Goal: Use online tool/utility: Utilize a website feature to perform a specific function

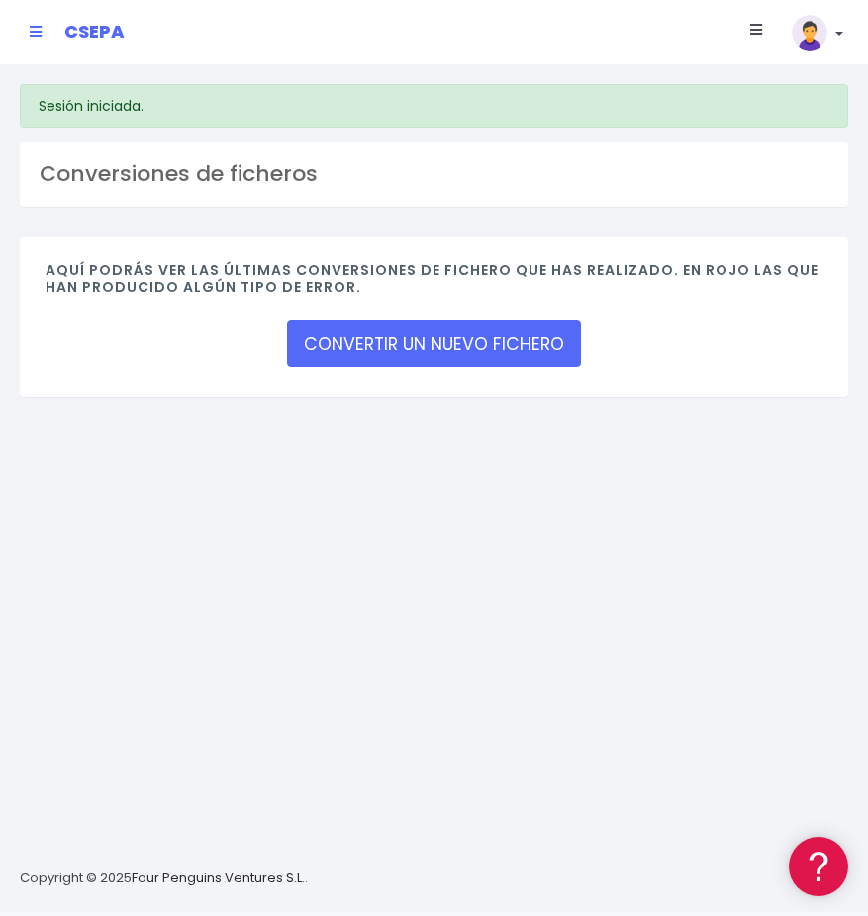
click at [356, 486] on div "Sesión iniciada. Conversiones de ficheros Aquí podrás ver las últimas conversio…" at bounding box center [434, 487] width 868 height 847
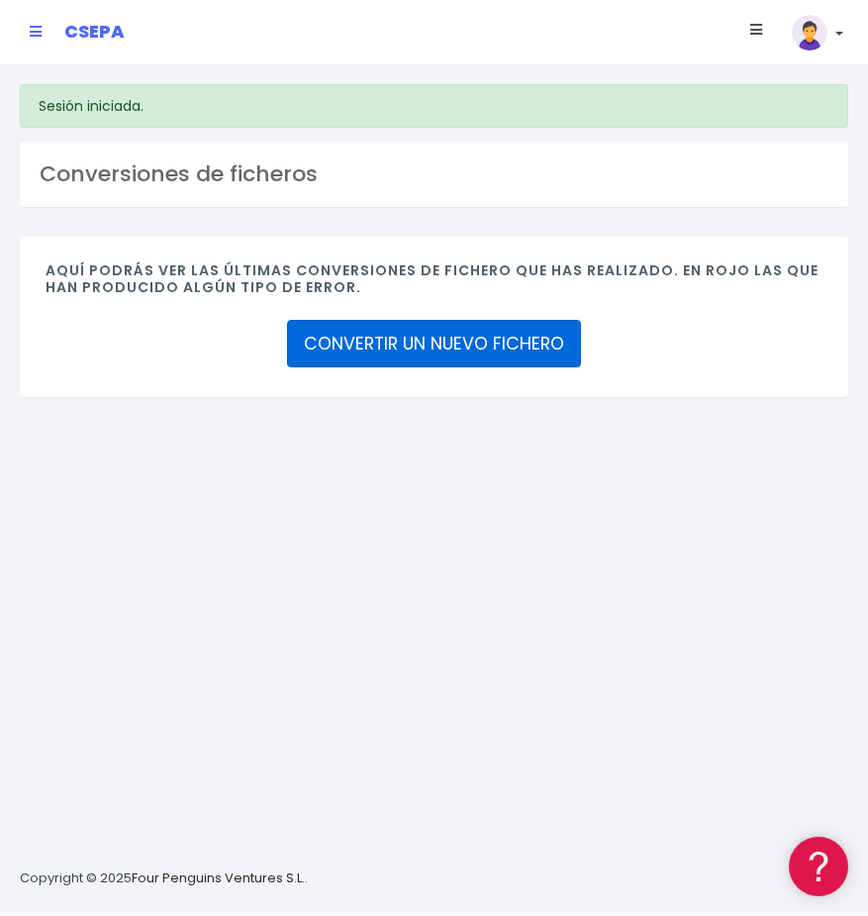
click at [397, 340] on link "CONVERTIR UN NUEVO FICHERO" at bounding box center [434, 344] width 294 height 48
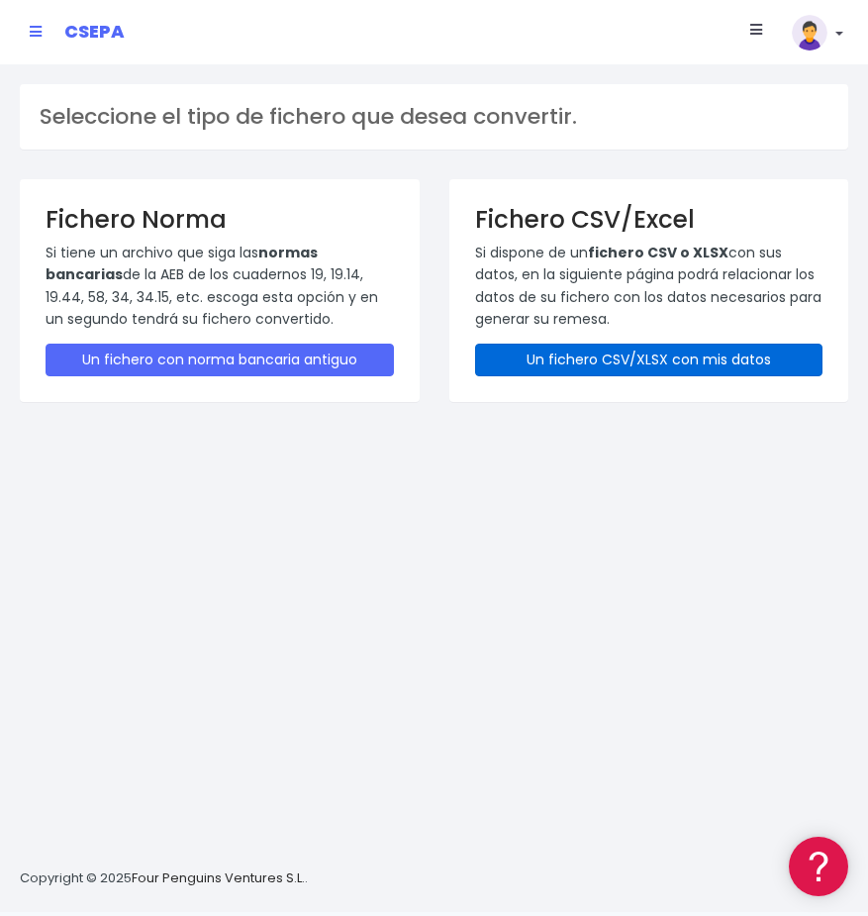
click at [535, 365] on link "Un fichero CSV/XLSX con mis datos" at bounding box center [649, 359] width 348 height 33
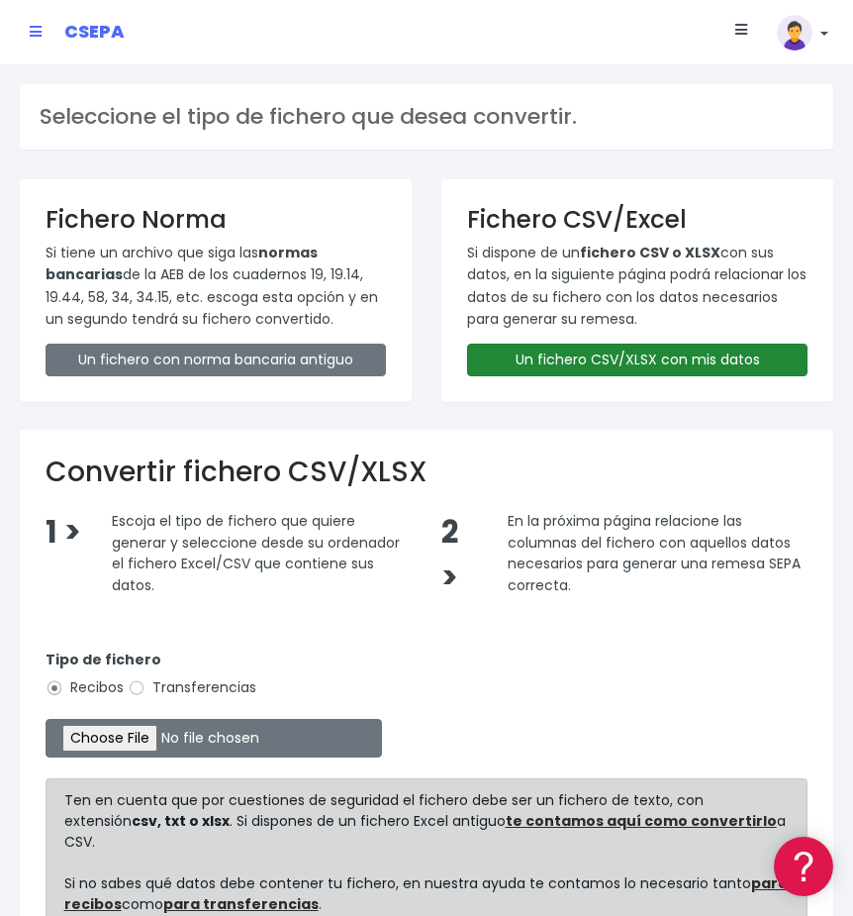
scroll to position [99, 0]
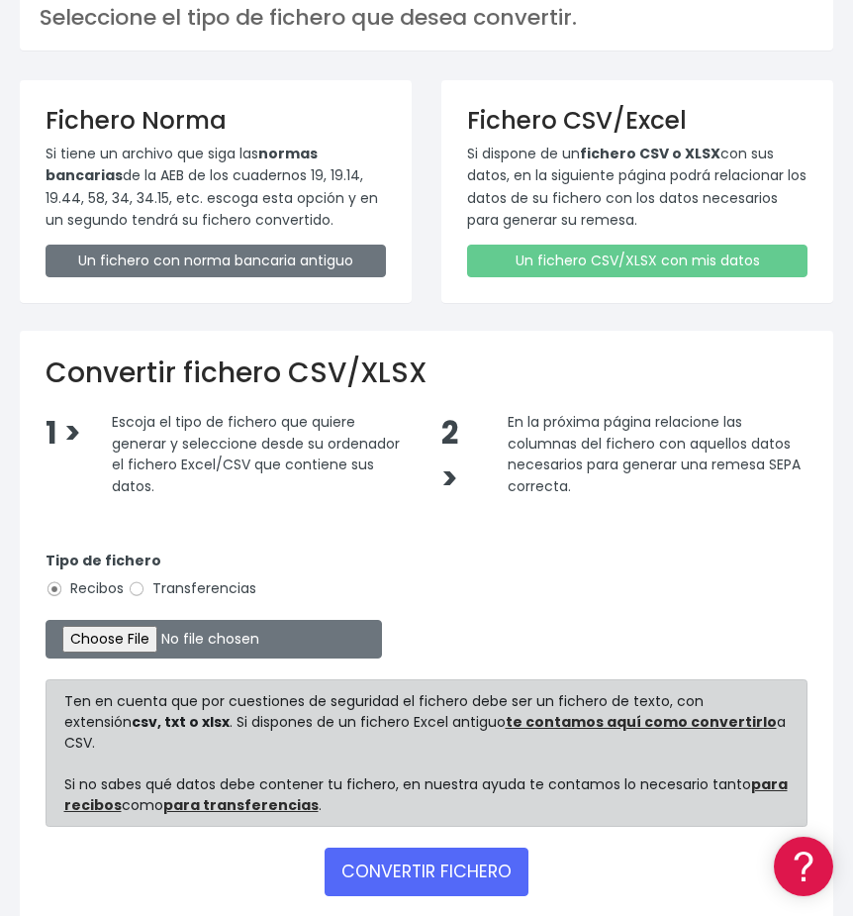
click at [144, 586] on input "Transferencias" at bounding box center [137, 589] width 18 height 18
radio input "true"
type input "C:\fakepath\MODELO REMESAS PAGO PROVEEDORES HOLANDA.xlsx"
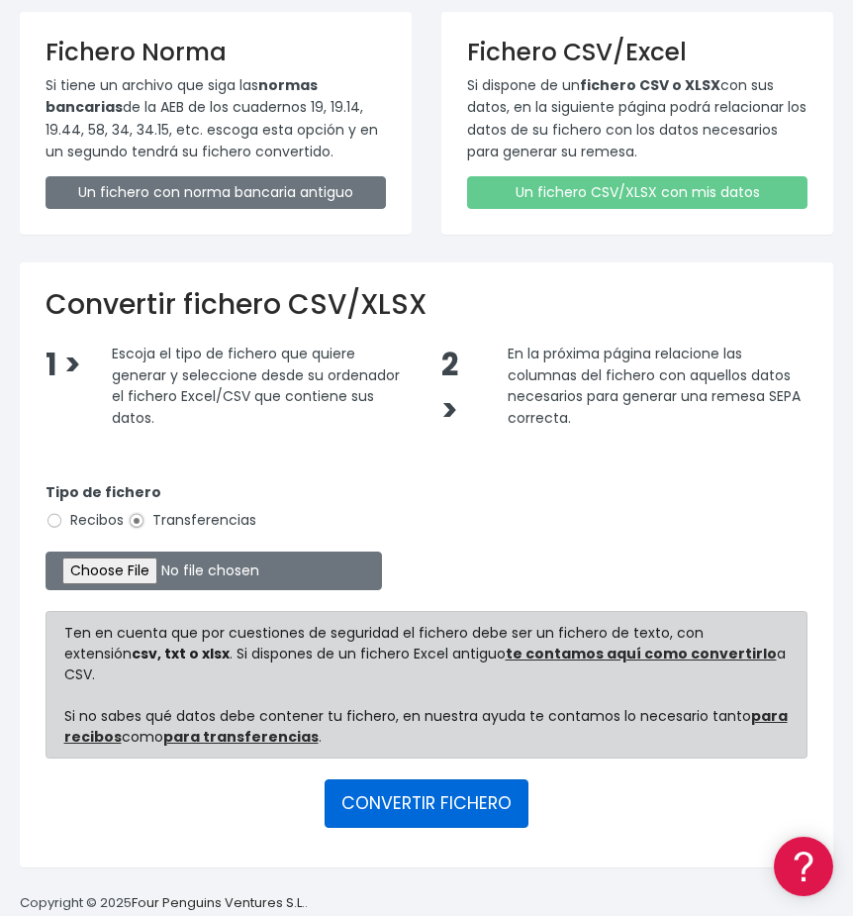
click at [373, 779] on button "CONVERTIR FICHERO" at bounding box center [427, 803] width 204 height 48
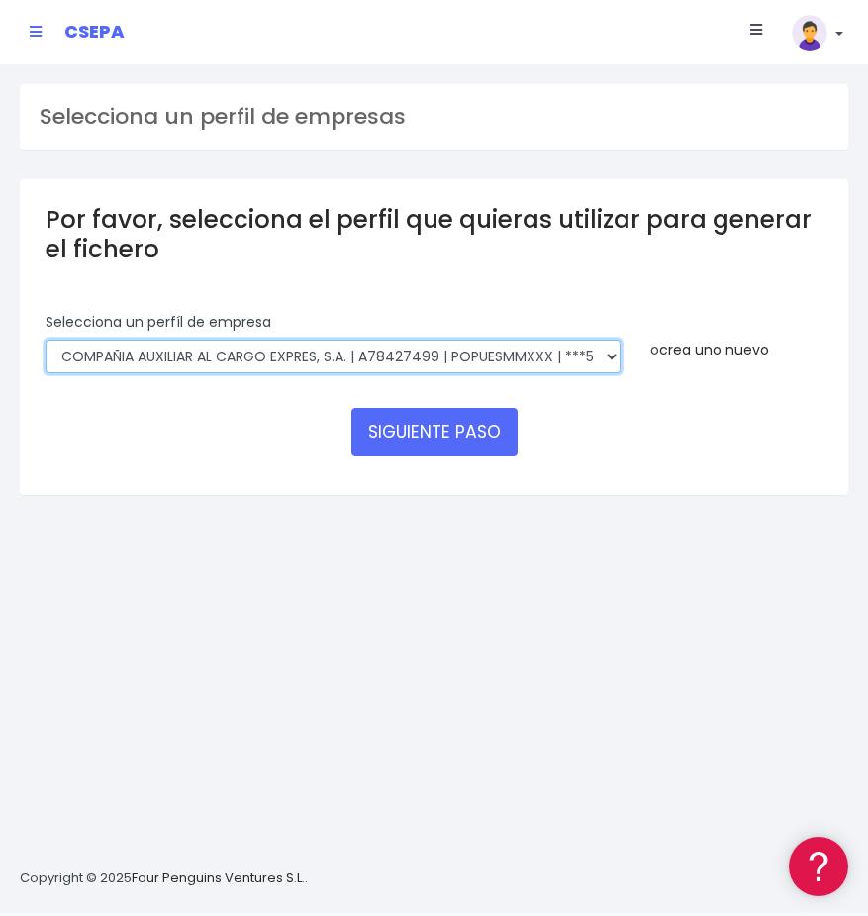
drag, startPoint x: 366, startPoint y: 355, endPoint x: 364, endPoint y: 368, distance: 13.0
click at [366, 355] on select "AUXILIAR LOGISTICA AEROPORTUARIA SA | A83337733 | POPUESMMXXX | ***63415 COMPAÑ…" at bounding box center [333, 357] width 575 height 34
click at [46, 340] on select "AUXILIAR LOGISTICA AEROPORTUARIA SA | A83337733 | POPUESMMXXX | ***63415 COMPAÑ…" at bounding box center [333, 357] width 575 height 34
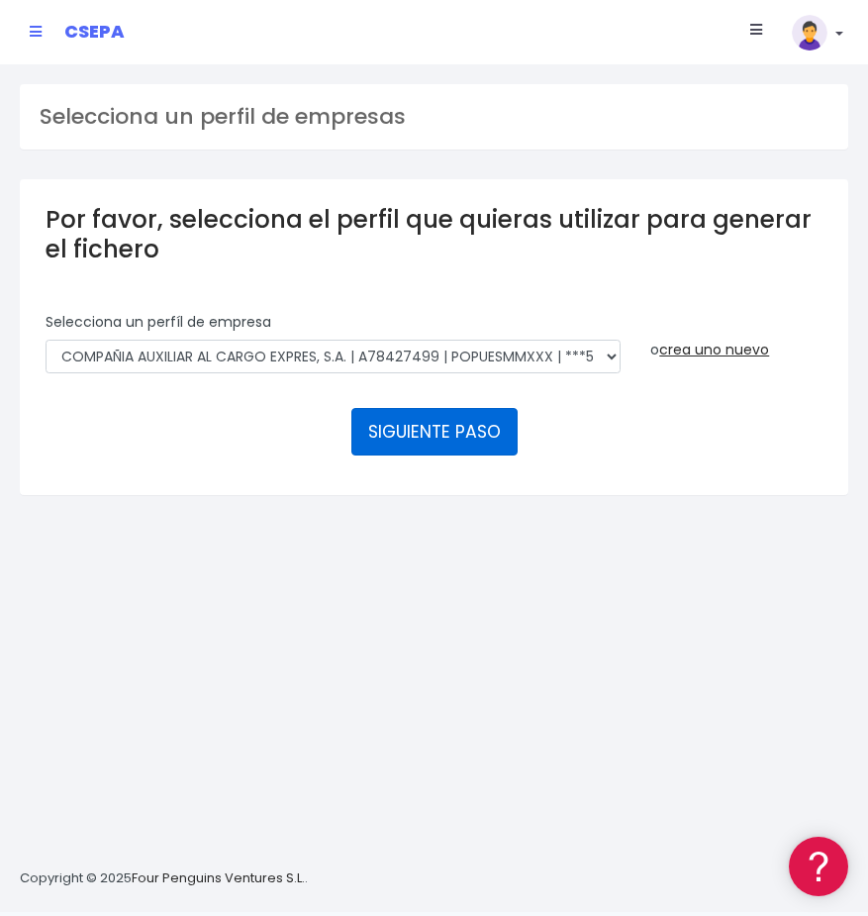
click at [448, 439] on button "SIGUIENTE PASO" at bounding box center [434, 432] width 166 height 48
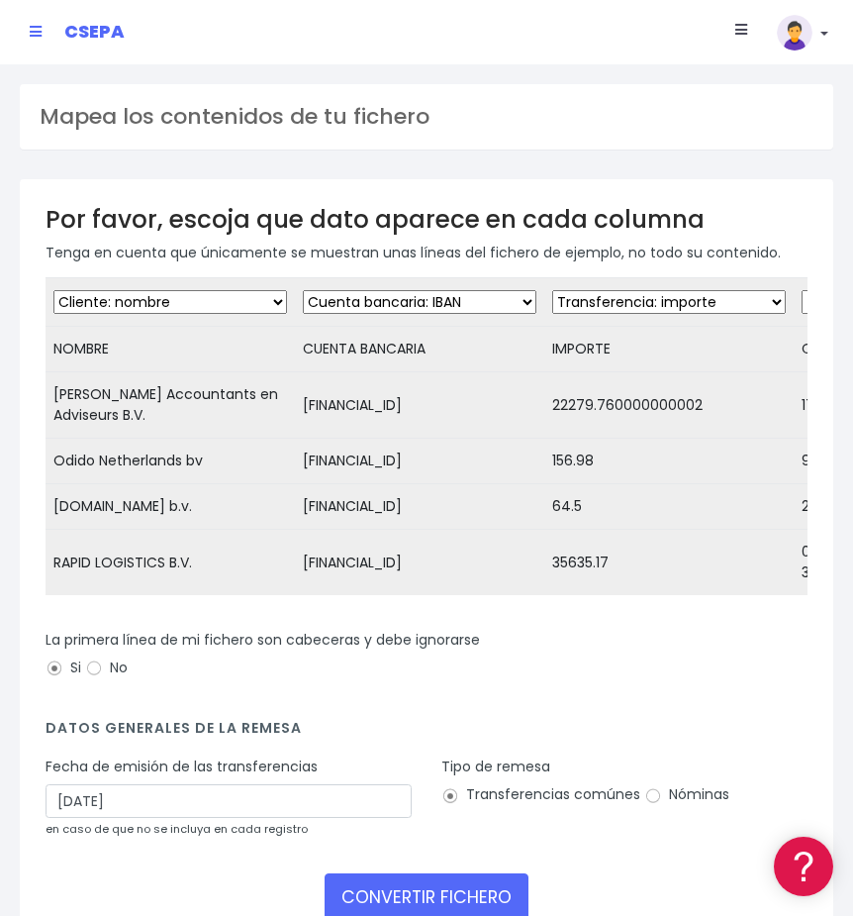
scroll to position [149, 0]
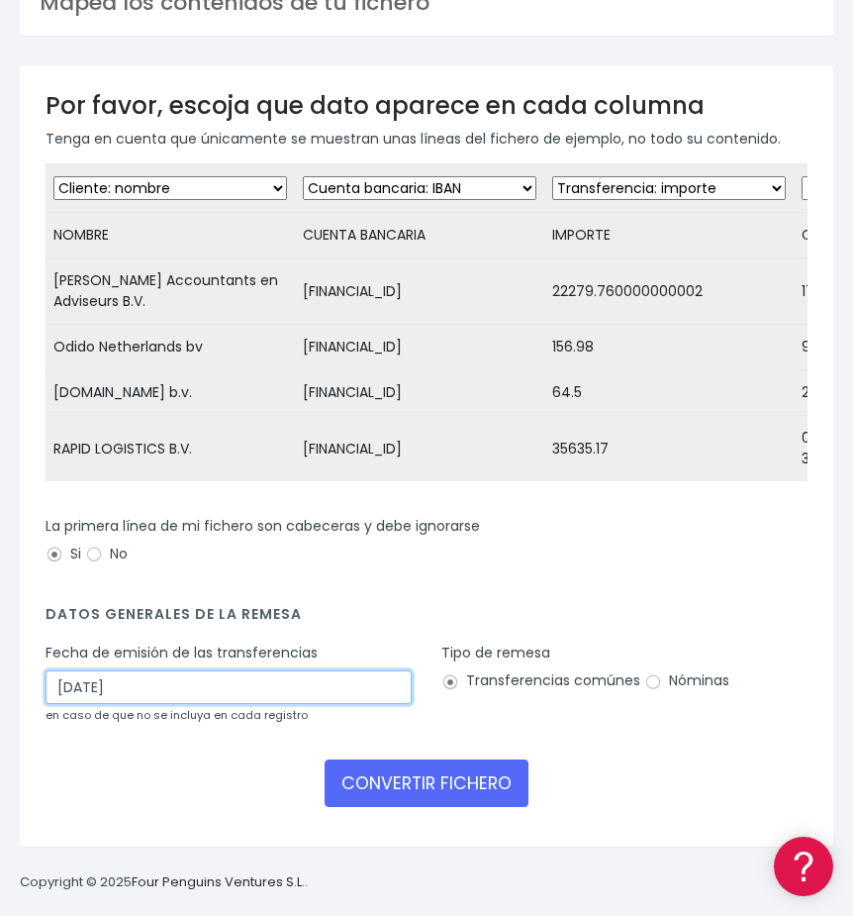
click at [248, 695] on input "04/10/2025" at bounding box center [229, 687] width 366 height 34
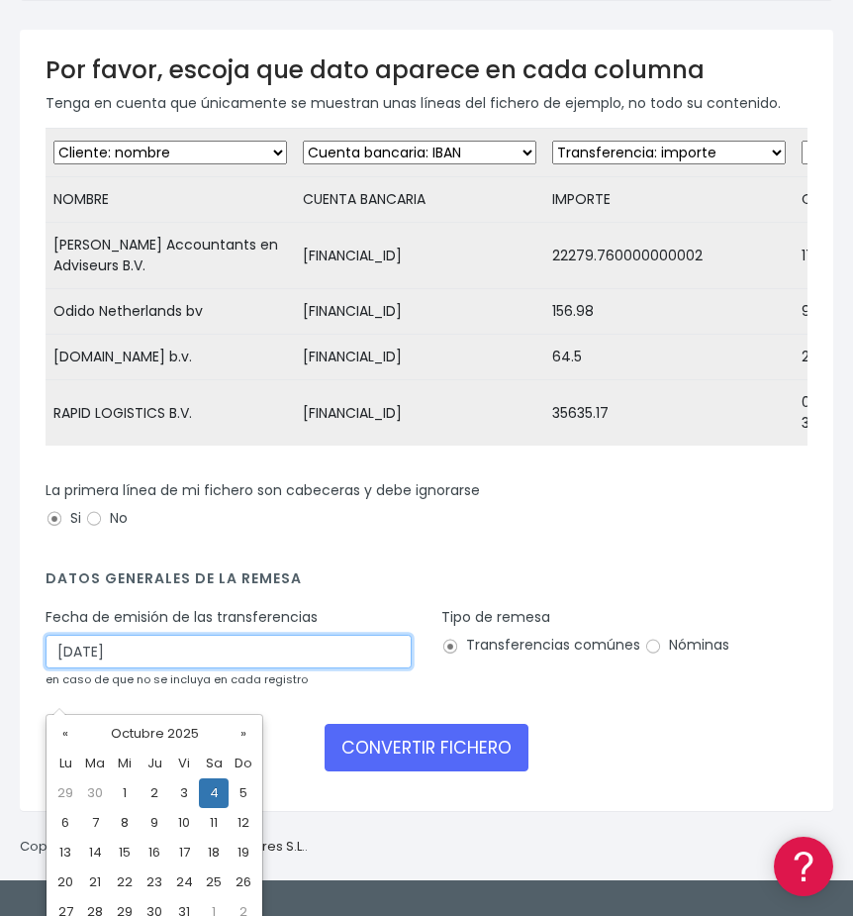
scroll to position [195, 0]
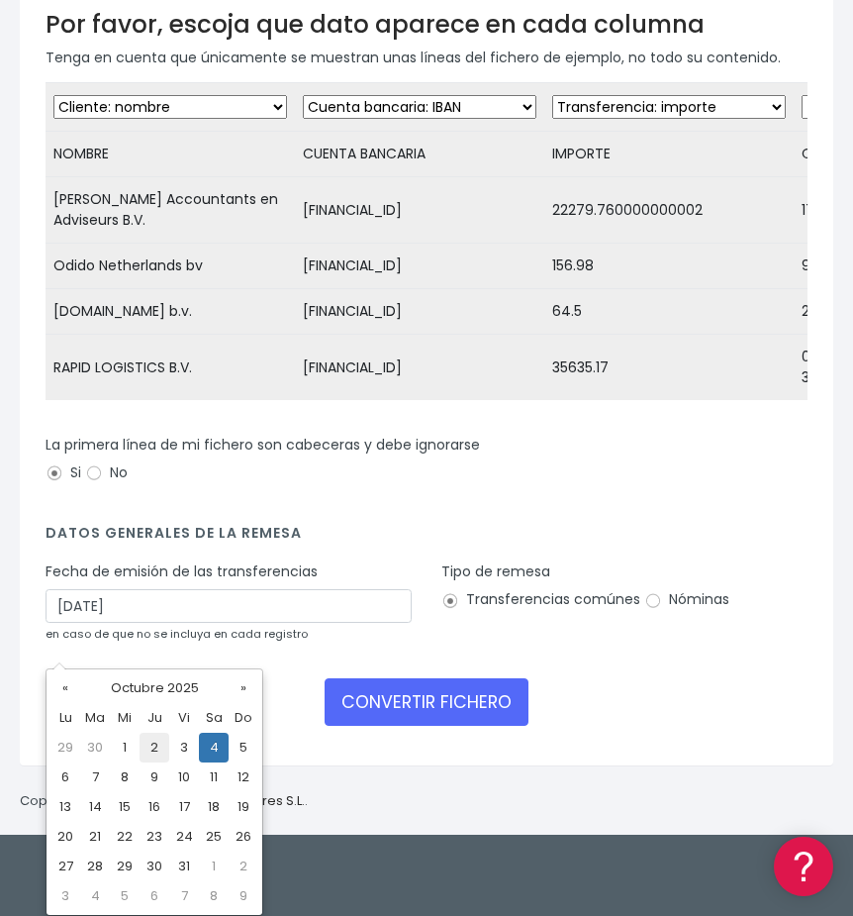
click at [146, 747] on td "2" at bounding box center [155, 747] width 30 height 30
type input "02/10/2025"
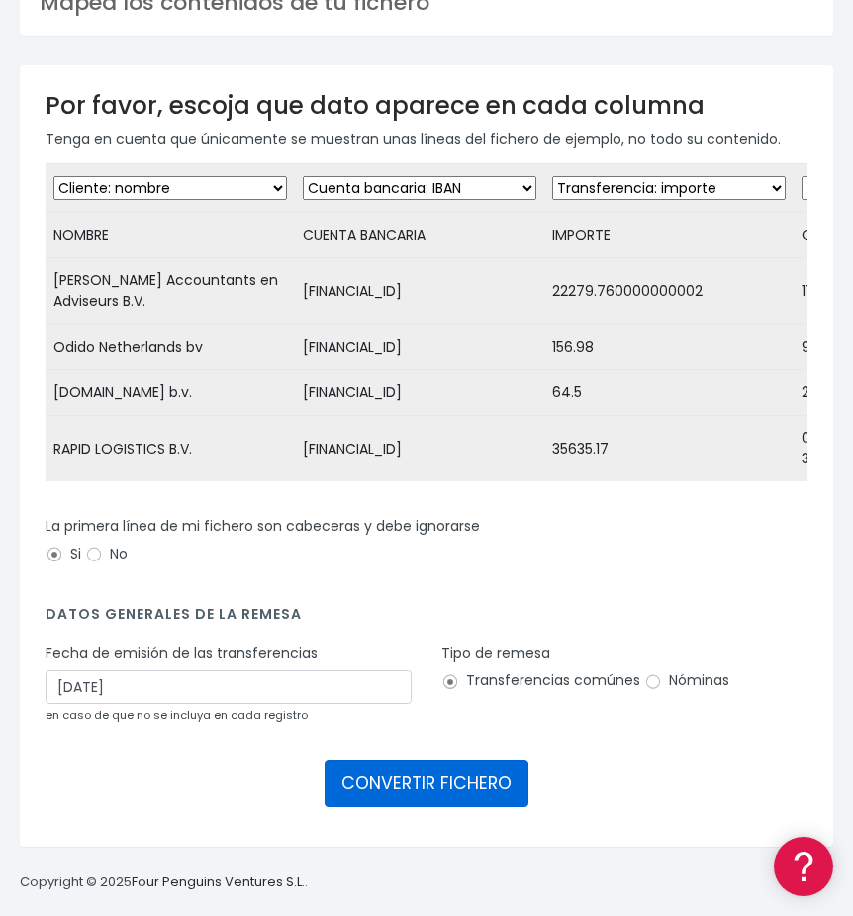
click at [395, 776] on button "CONVERTIR FICHERO" at bounding box center [427, 783] width 204 height 48
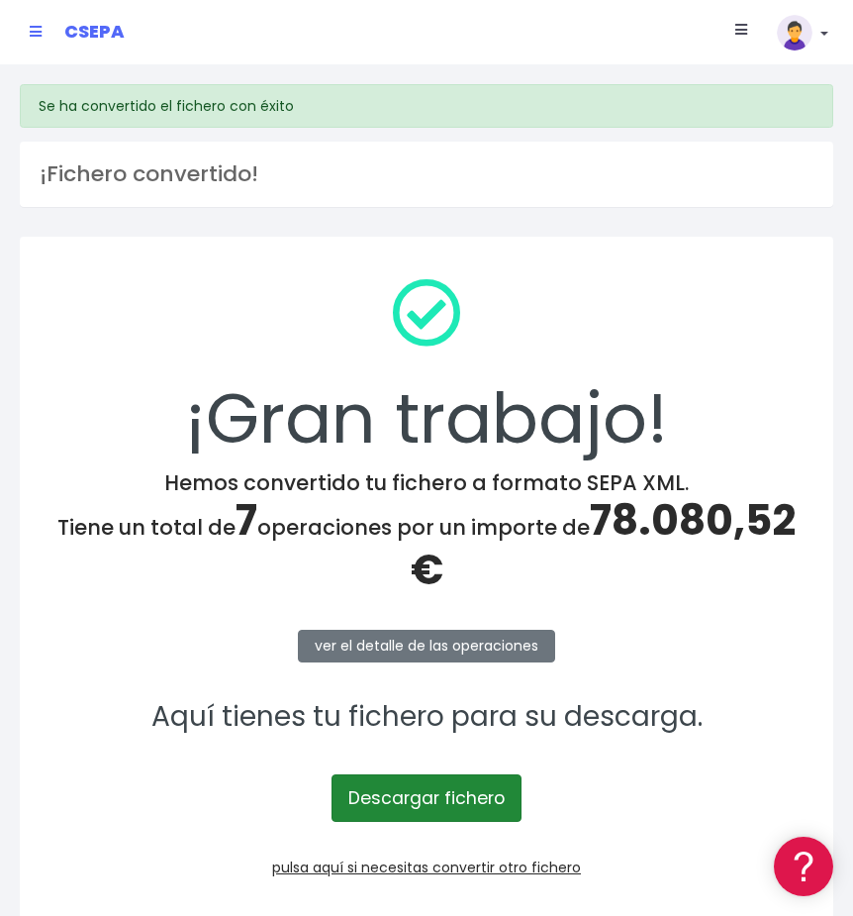
scroll to position [72, 0]
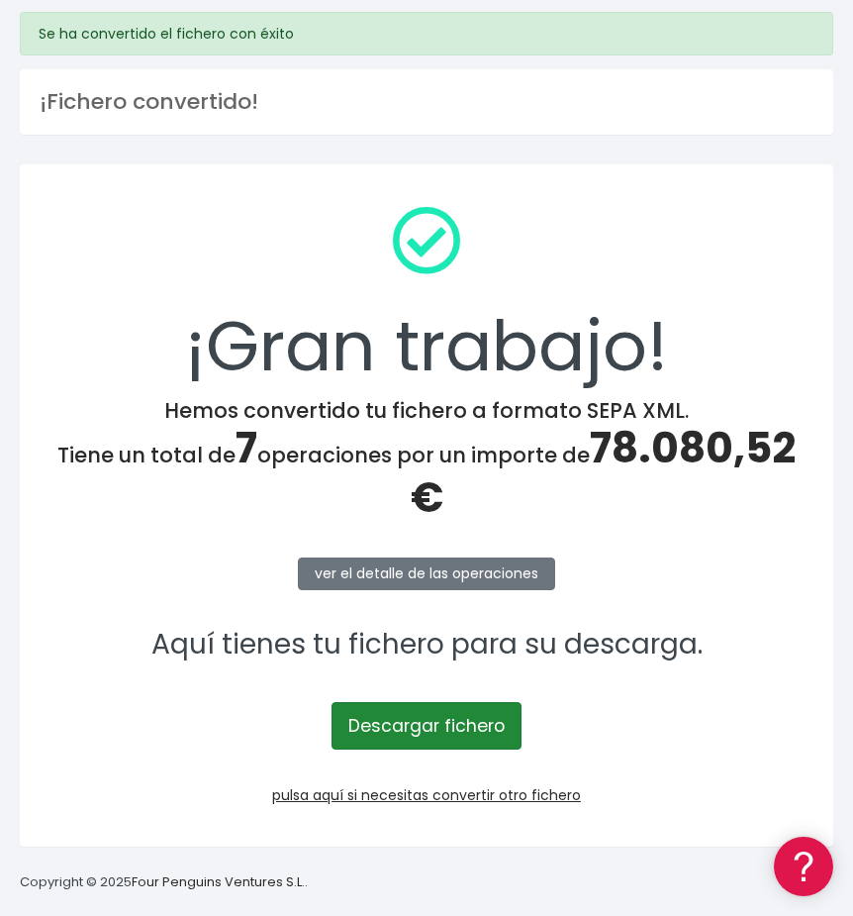
click at [381, 746] on link "Descargar fichero" at bounding box center [427, 726] width 190 height 48
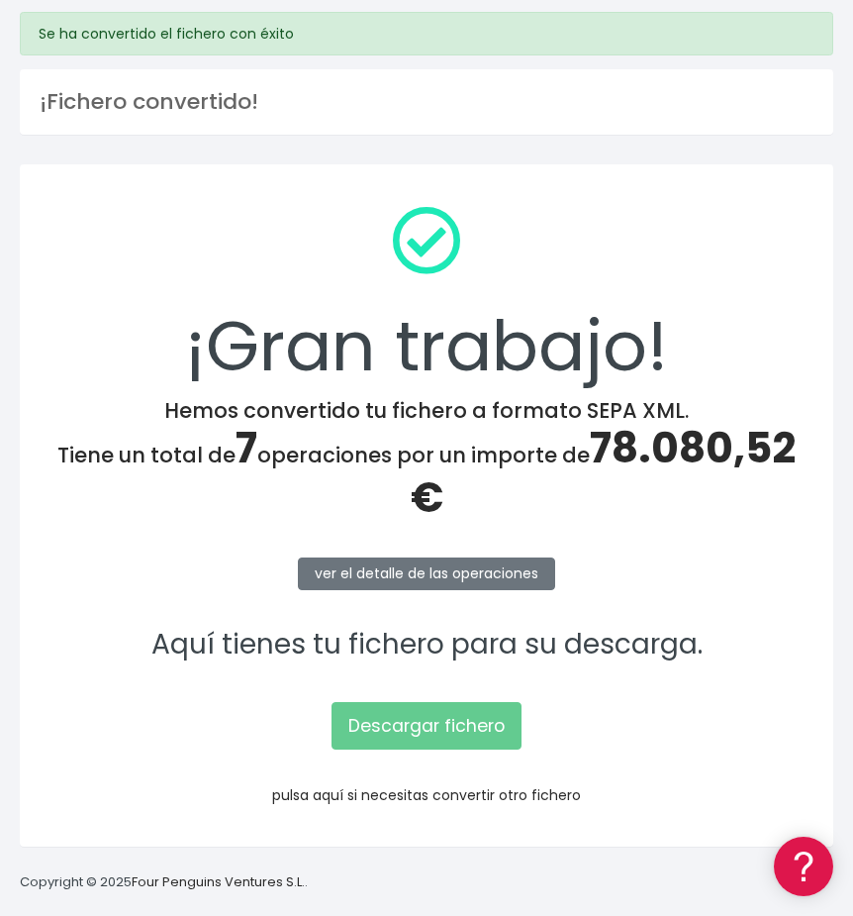
click at [341, 791] on link "pulsa aquí si necesitas convertir otro fichero" at bounding box center [426, 795] width 309 height 20
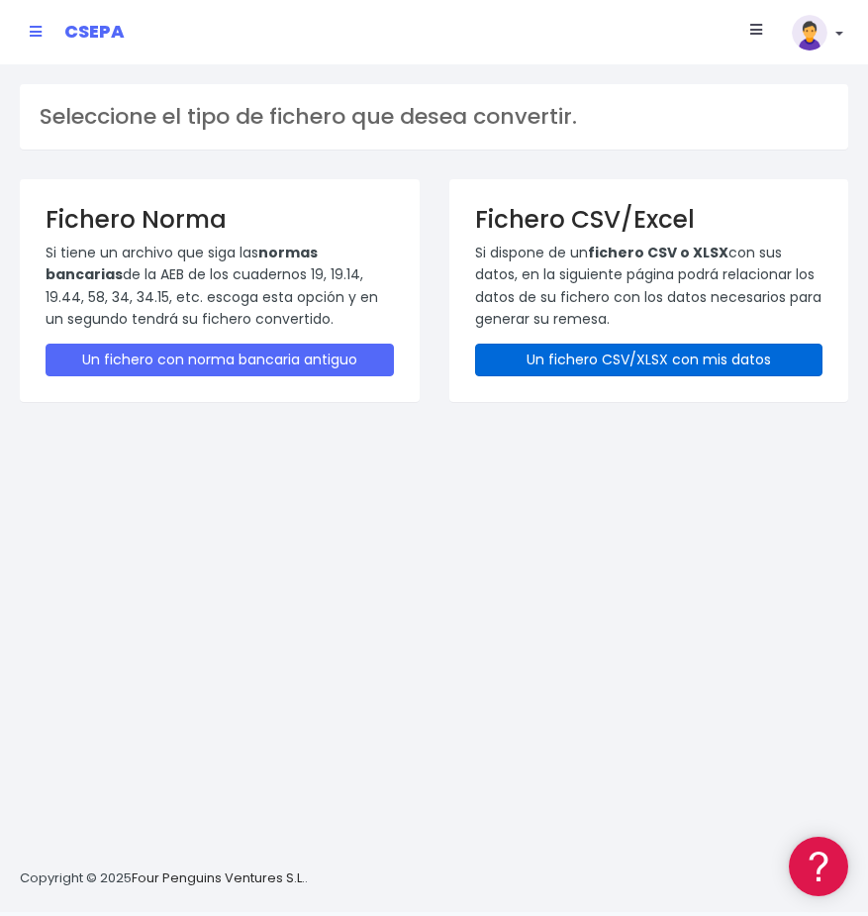
click at [619, 360] on link "Un fichero CSV/XLSX con mis datos" at bounding box center [649, 359] width 348 height 33
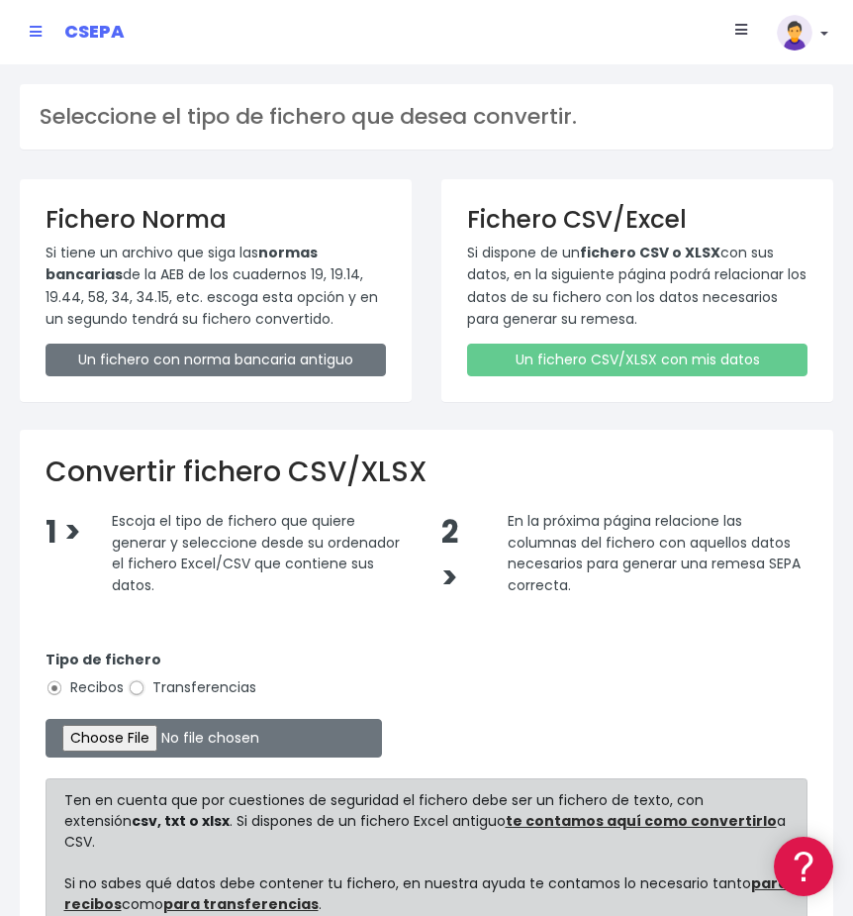
click at [142, 688] on input "Transferencias" at bounding box center [137, 688] width 18 height 18
radio input "true"
type input "C:\fakepath\MODELO REMESAS PAGO PROVEEDORES BELGICA.xlsx"
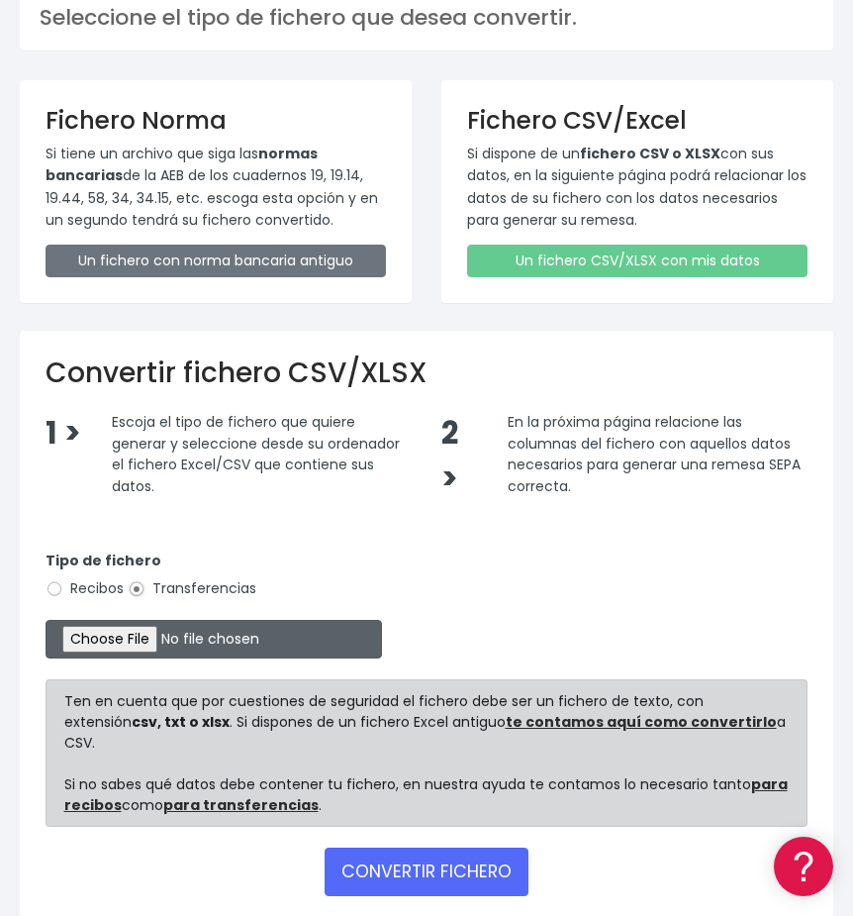
scroll to position [167, 0]
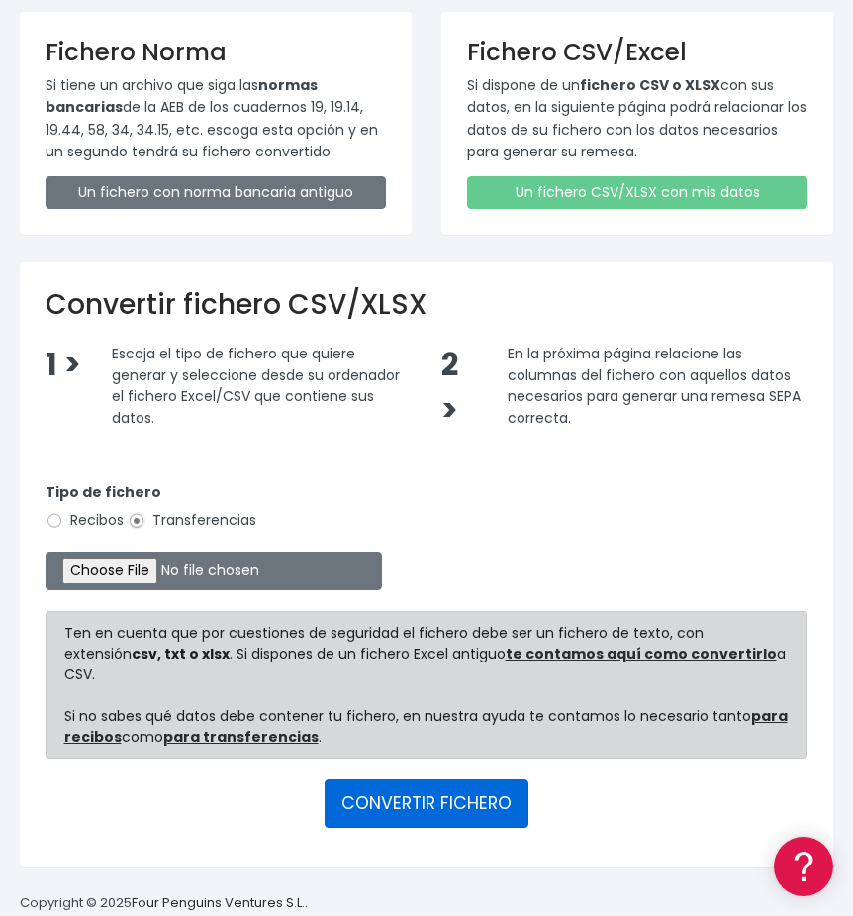
click at [398, 779] on button "CONVERTIR FICHERO" at bounding box center [427, 803] width 204 height 48
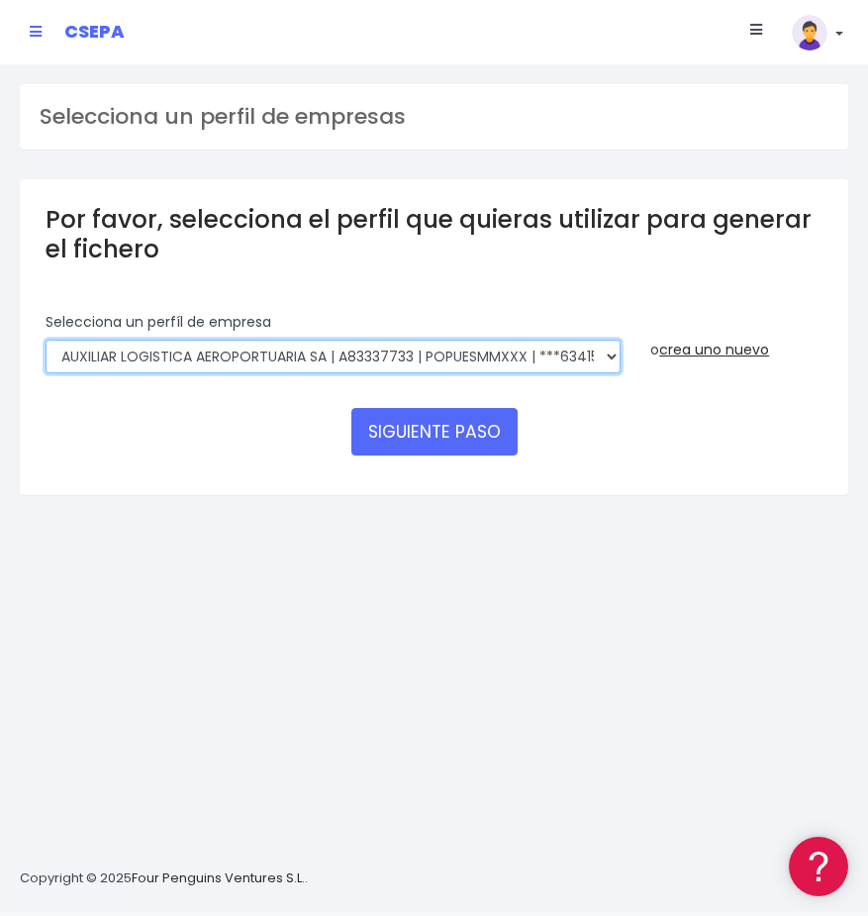
click at [435, 346] on select "AUXILIAR LOGISTICA AEROPORTUARIA SA | A83337733 | POPUESMMXXX | ***63415 COMPAÑ…" at bounding box center [333, 357] width 575 height 34
select select "394"
click at [46, 340] on select "AUXILIAR LOGISTICA AEROPORTUARIA SA | A83337733 | POPUESMMXXX | ***63415 COMPAÑ…" at bounding box center [333, 357] width 575 height 34
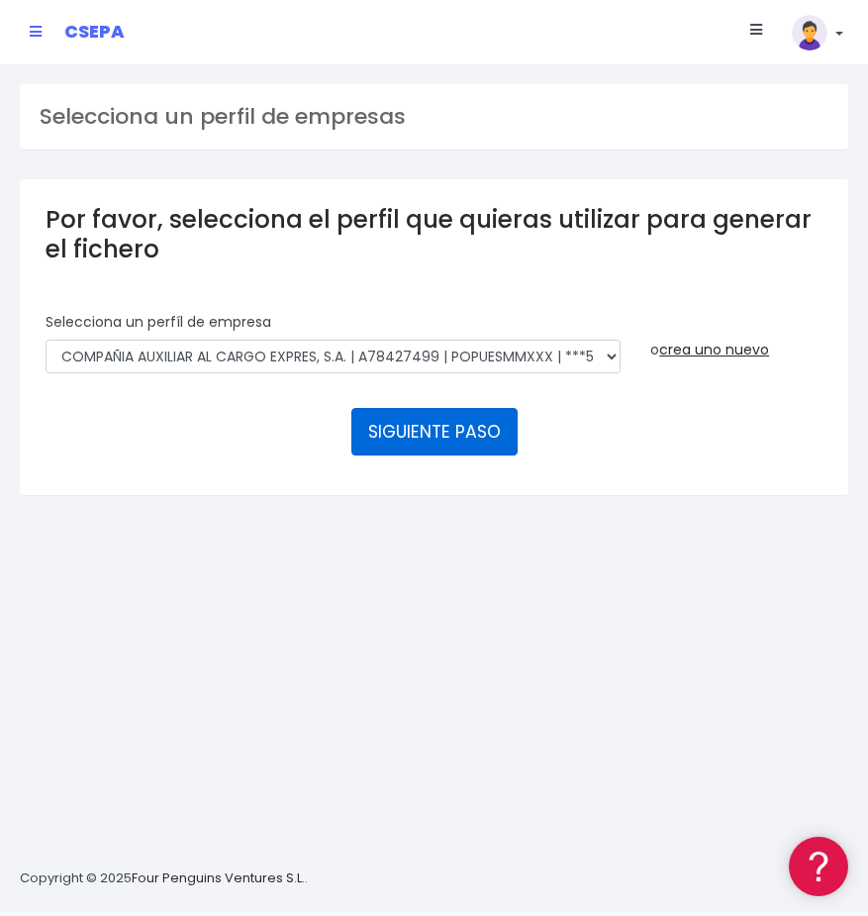
click at [413, 443] on button "SIGUIENTE PASO" at bounding box center [434, 432] width 166 height 48
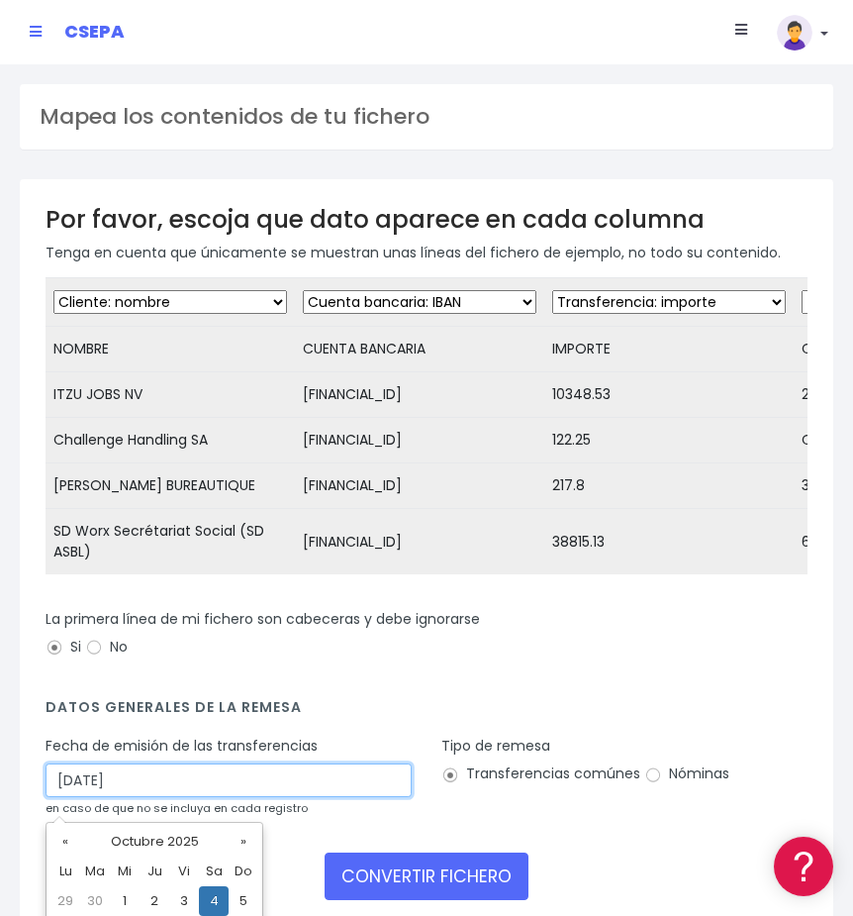
click at [300, 797] on input "[DATE]" at bounding box center [229, 780] width 366 height 34
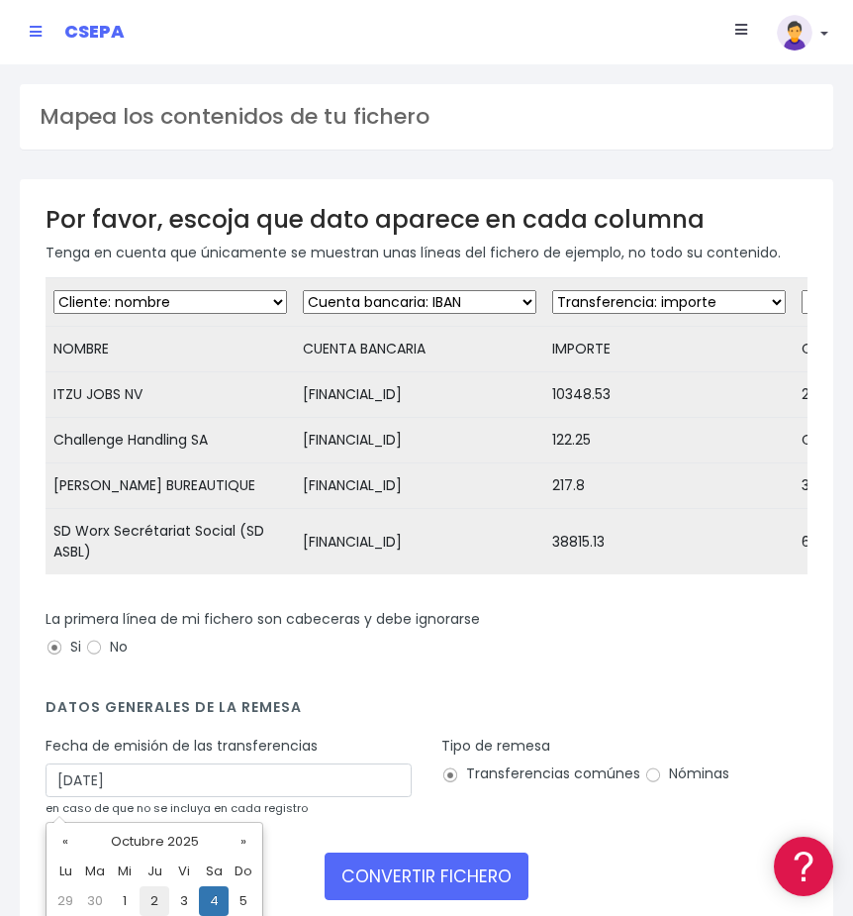
click at [144, 901] on td "2" at bounding box center [155, 901] width 30 height 30
type input "[DATE]"
click at [205, 878] on div "CONVERTIR FICHERO" at bounding box center [427, 876] width 762 height 48
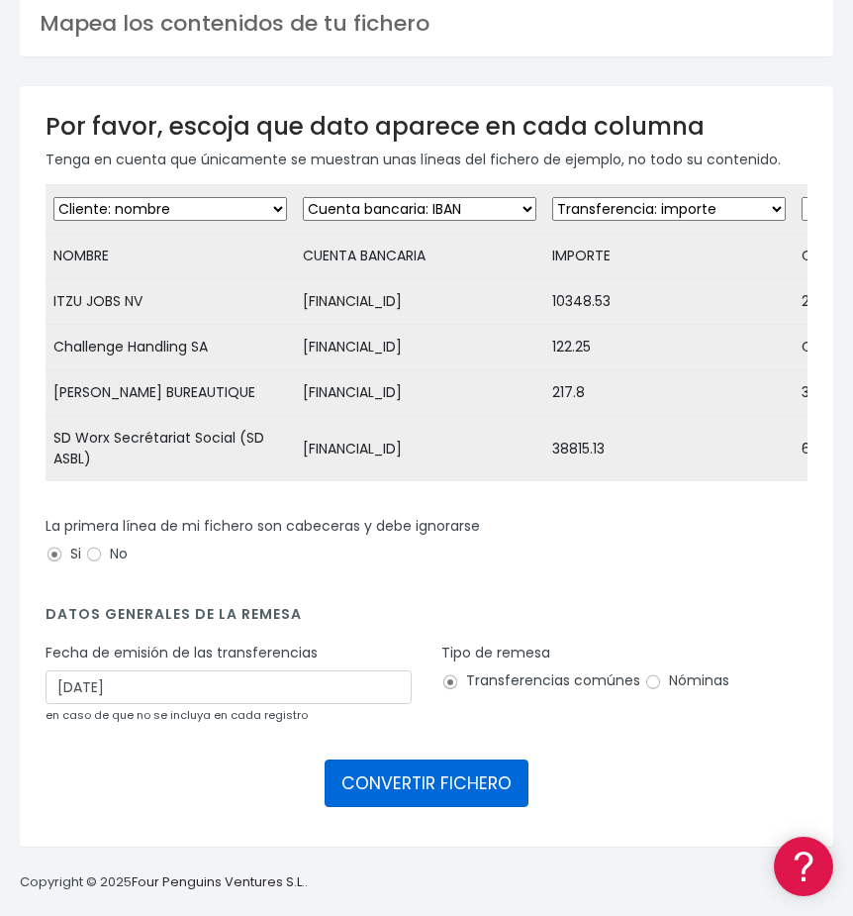
click at [404, 783] on button "CONVERTIR FICHERO" at bounding box center [427, 783] width 204 height 48
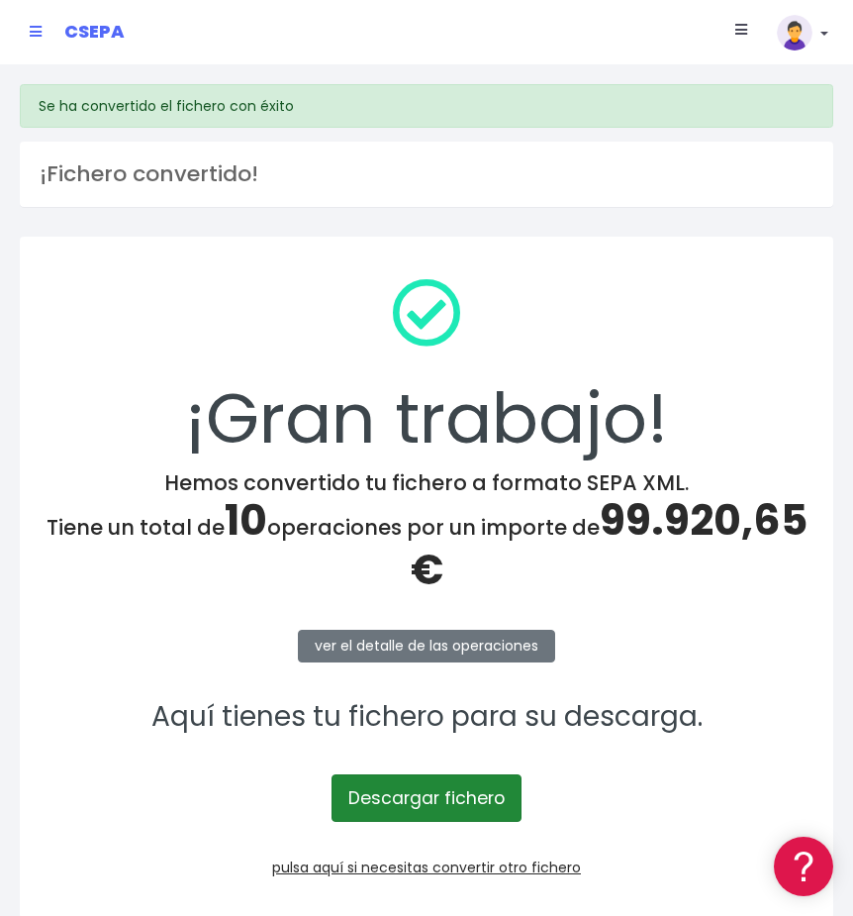
click at [400, 794] on link "Descargar fichero" at bounding box center [427, 798] width 190 height 48
